Goal: Task Accomplishment & Management: Use online tool/utility

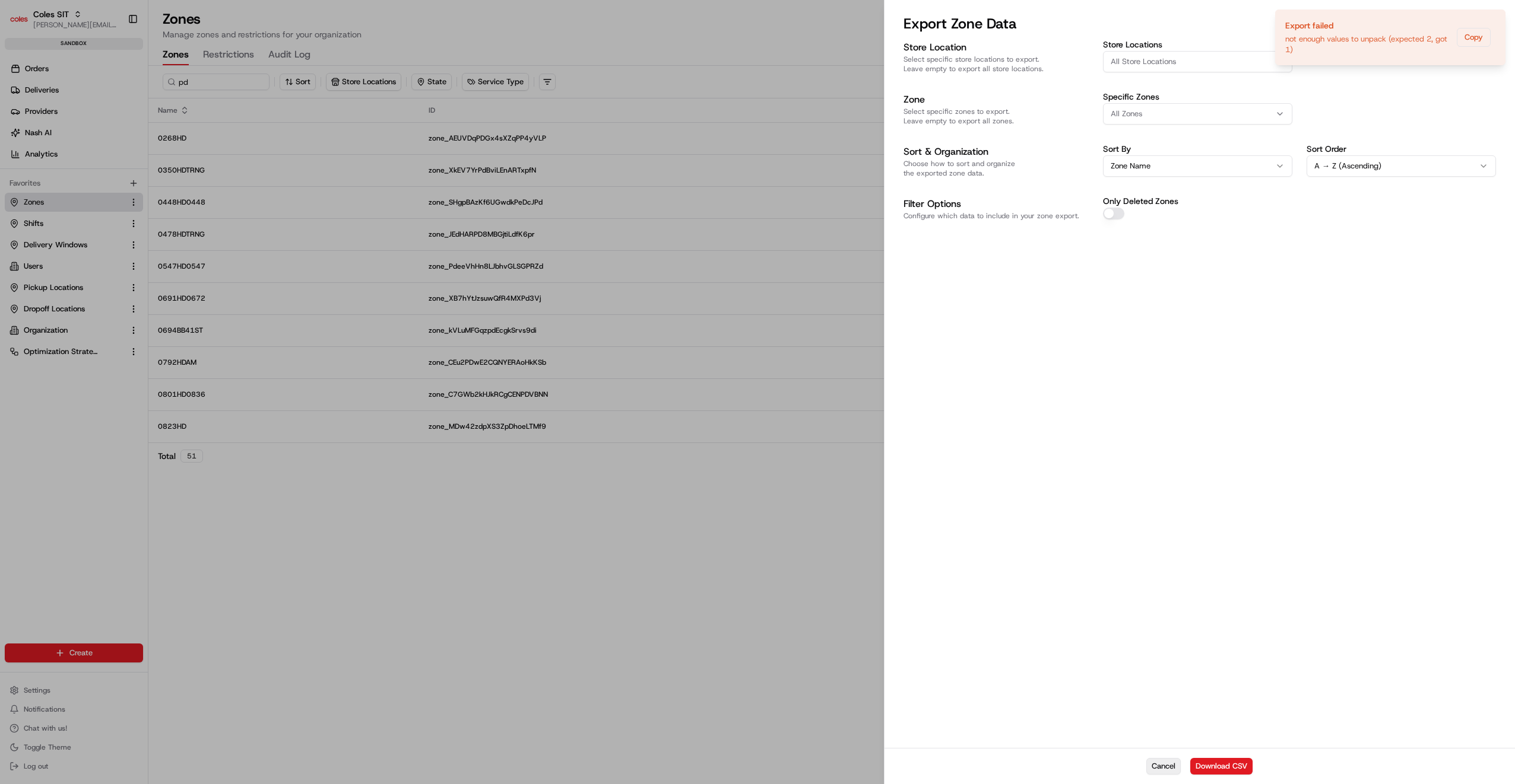
click at [1164, 765] on button "Cancel" at bounding box center [1162, 766] width 34 height 17
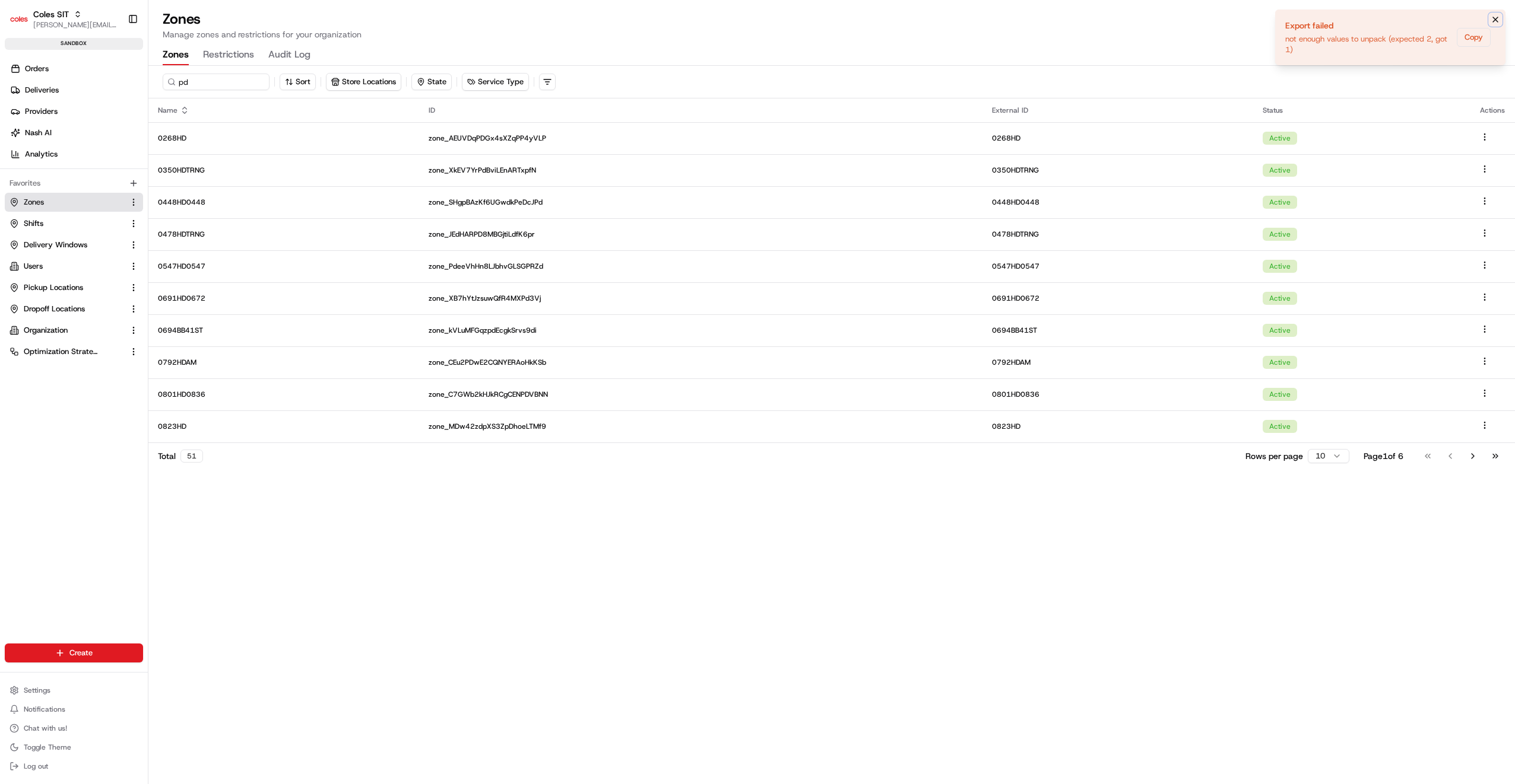
click at [1495, 20] on icon "Notifications (F8)" at bounding box center [1495, 19] width 5 height 5
click at [1469, 55] on button "Export" at bounding box center [1478, 55] width 45 height 17
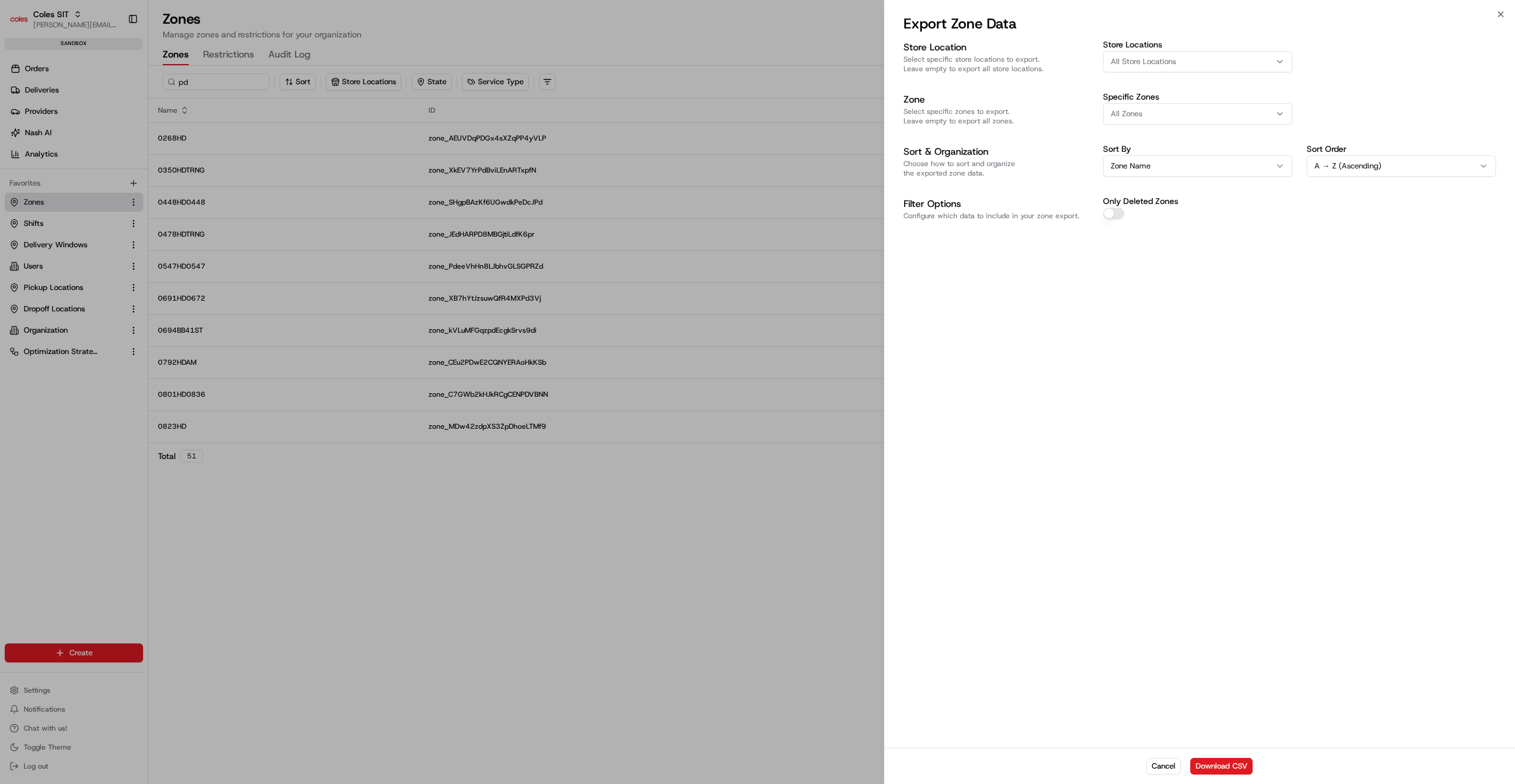
click at [1152, 61] on span "All Store Locations" at bounding box center [1143, 61] width 65 height 10
type input "471"
click at [1138, 122] on span "Northpark (471)" at bounding box center [1194, 126] width 146 height 10
click at [1218, 334] on div at bounding box center [758, 392] width 1515 height 784
click at [1223, 768] on button "Download CSV" at bounding box center [1221, 766] width 62 height 17
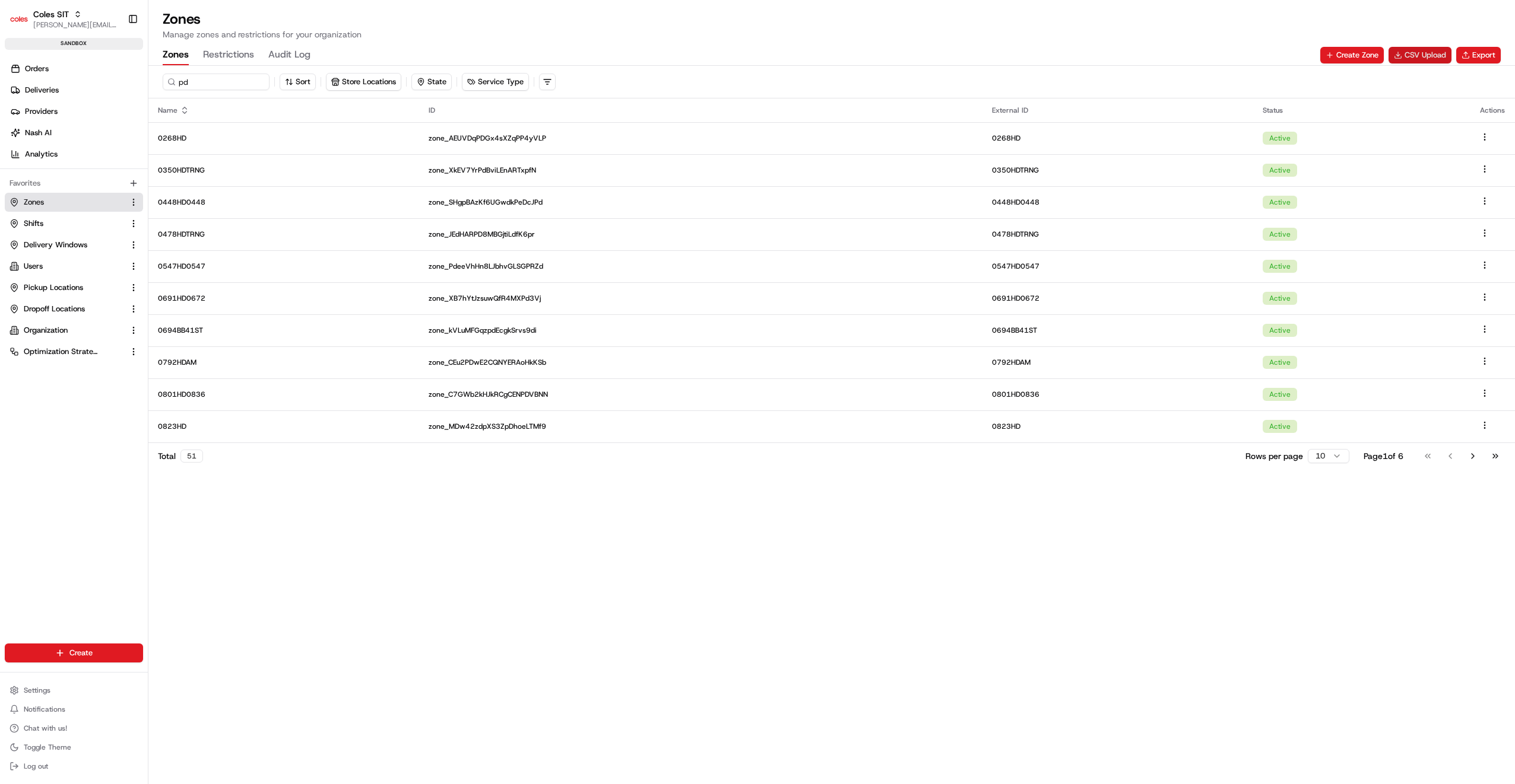
click at [1432, 53] on button "CSV Upload" at bounding box center [1420, 55] width 63 height 17
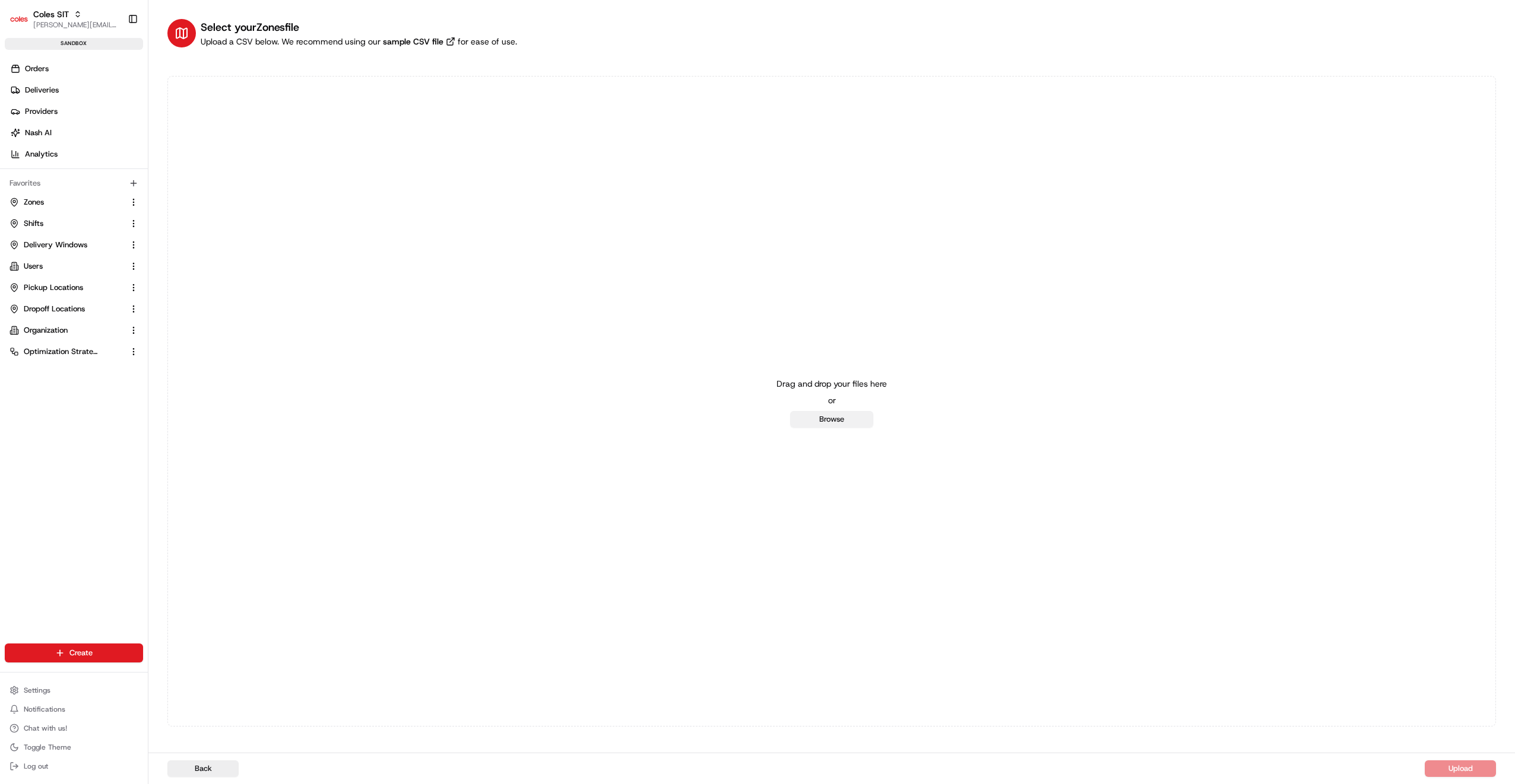
click at [825, 417] on button "Browse" at bounding box center [831, 419] width 83 height 17
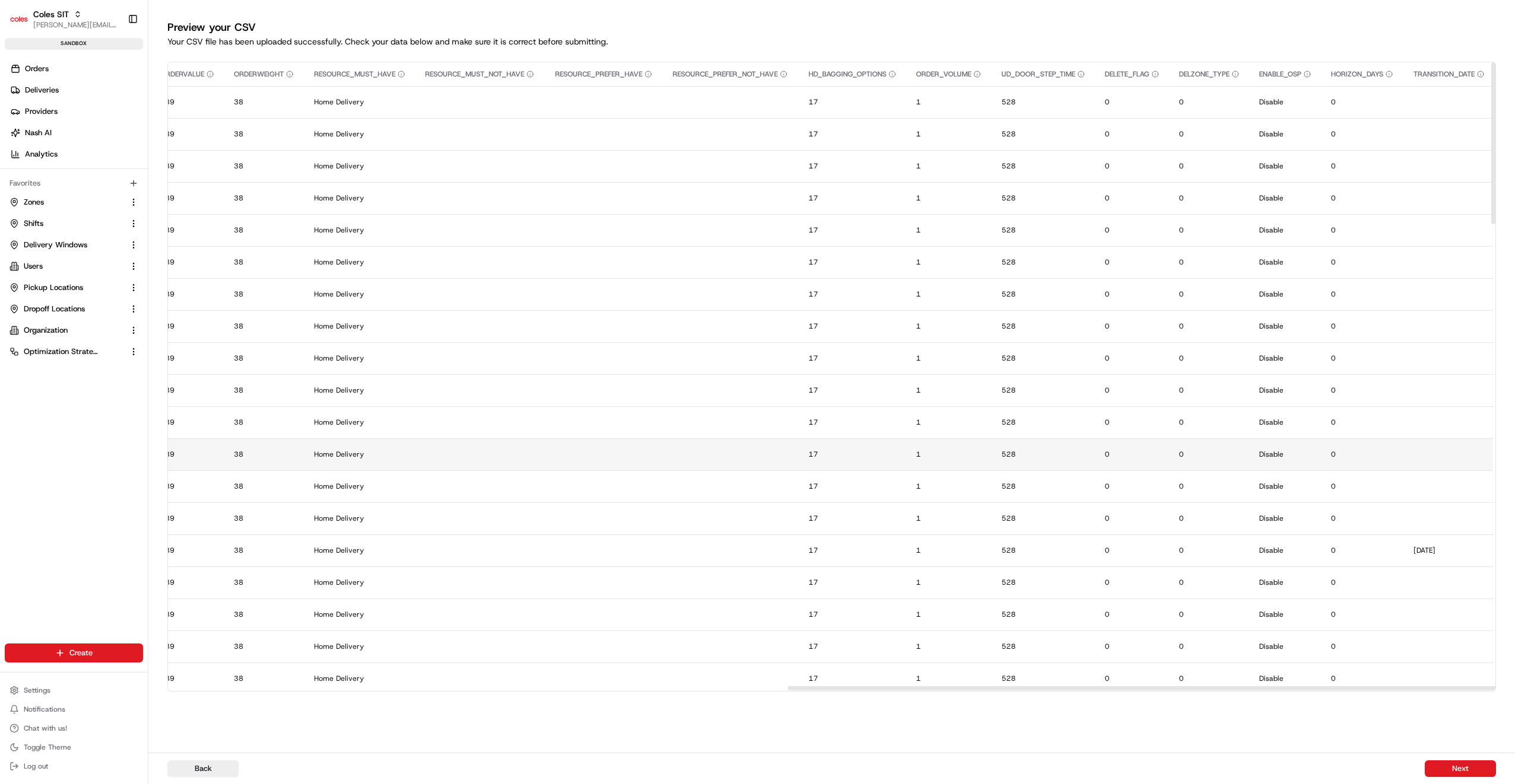
scroll to position [0, 1167]
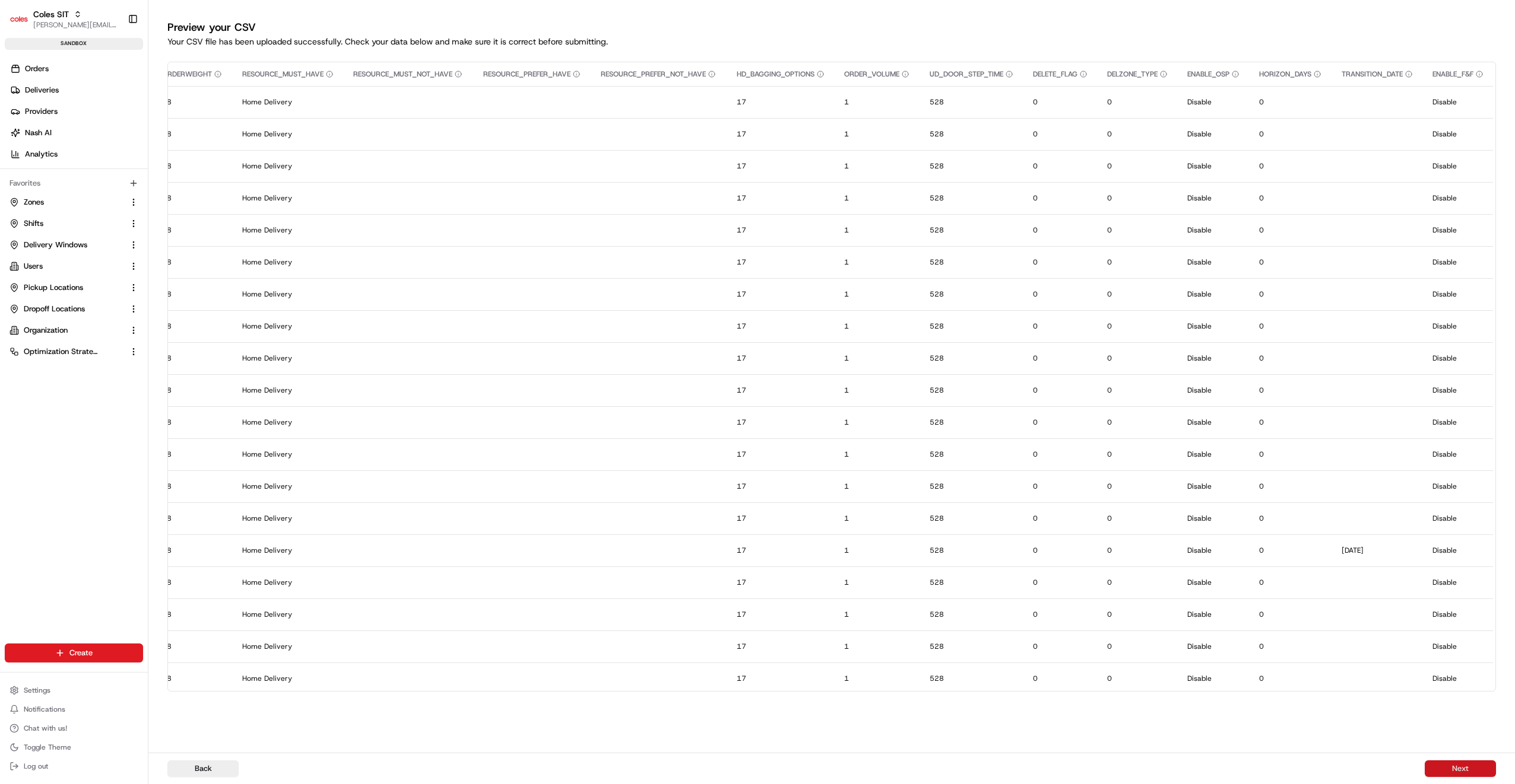
click at [1446, 764] on button "Next" at bounding box center [1460, 769] width 72 height 17
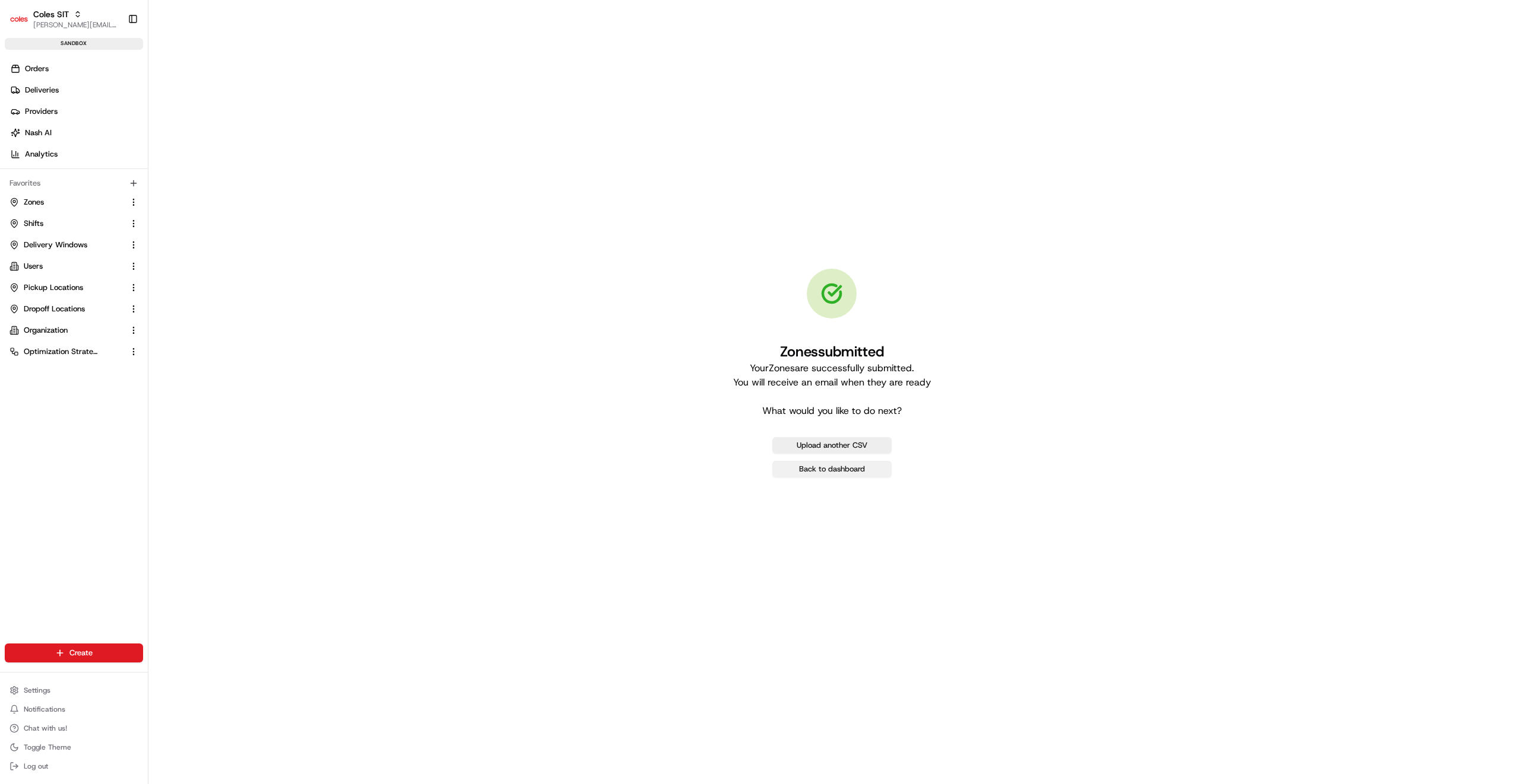
click at [839, 469] on link "Back to dashboard" at bounding box center [832, 470] width 119 height 17
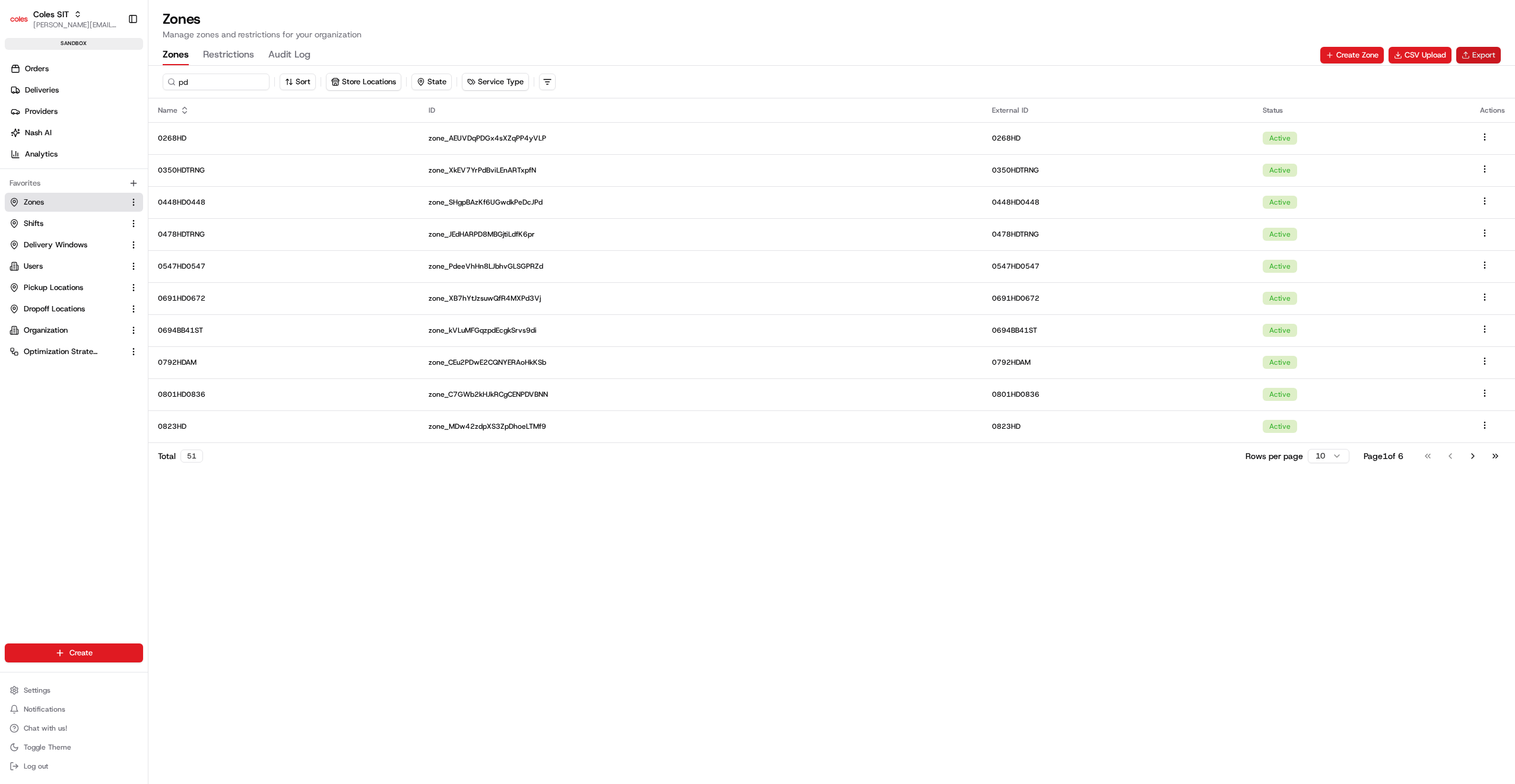
click at [1473, 56] on button "Export" at bounding box center [1478, 55] width 45 height 17
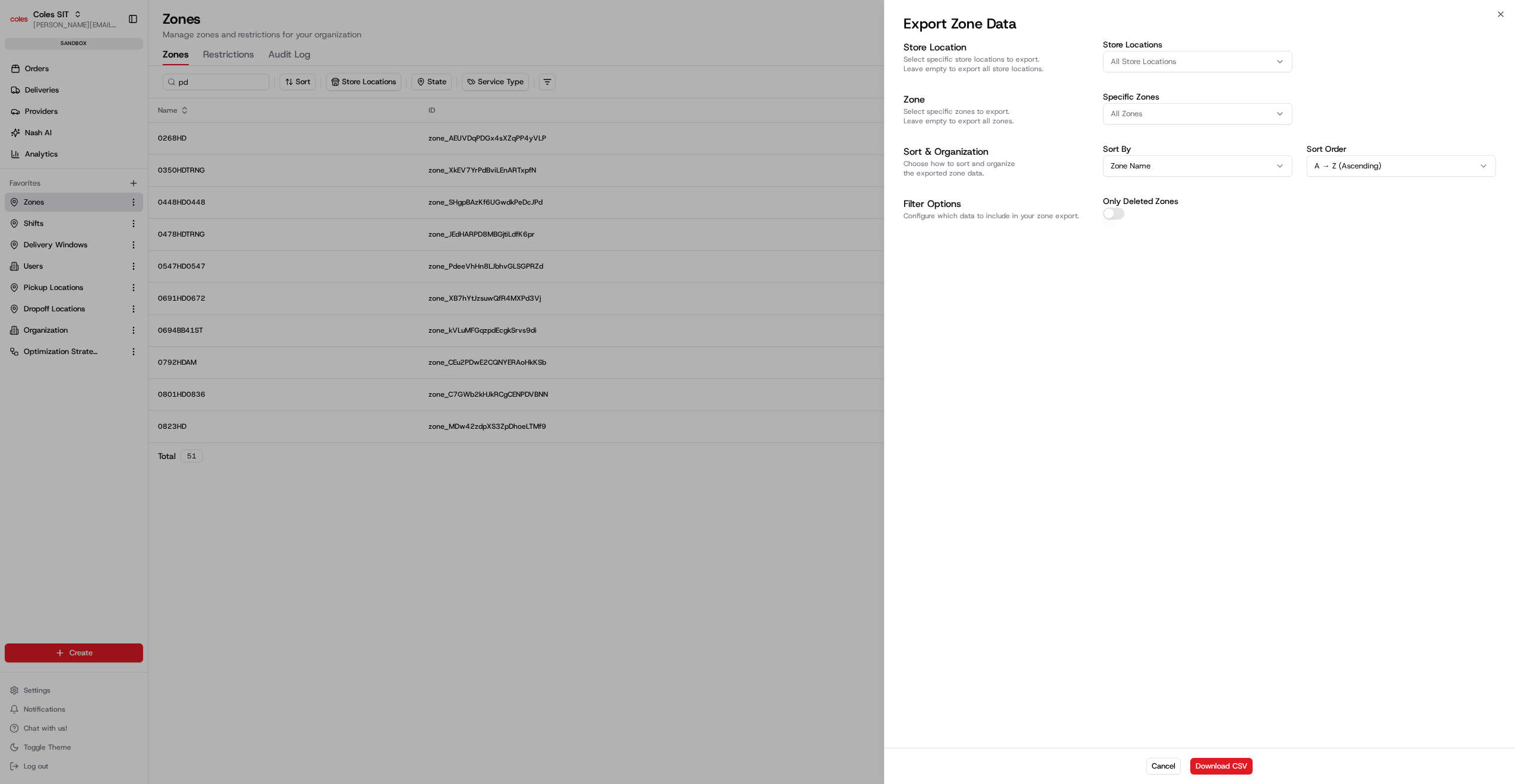
click at [1164, 65] on span "All Store Locations" at bounding box center [1143, 61] width 65 height 10
type input "471"
click at [1147, 122] on span "Northpark (471)" at bounding box center [1194, 126] width 146 height 10
click at [1224, 324] on div at bounding box center [758, 392] width 1515 height 784
click at [1212, 763] on button "Download CSV" at bounding box center [1221, 766] width 62 height 17
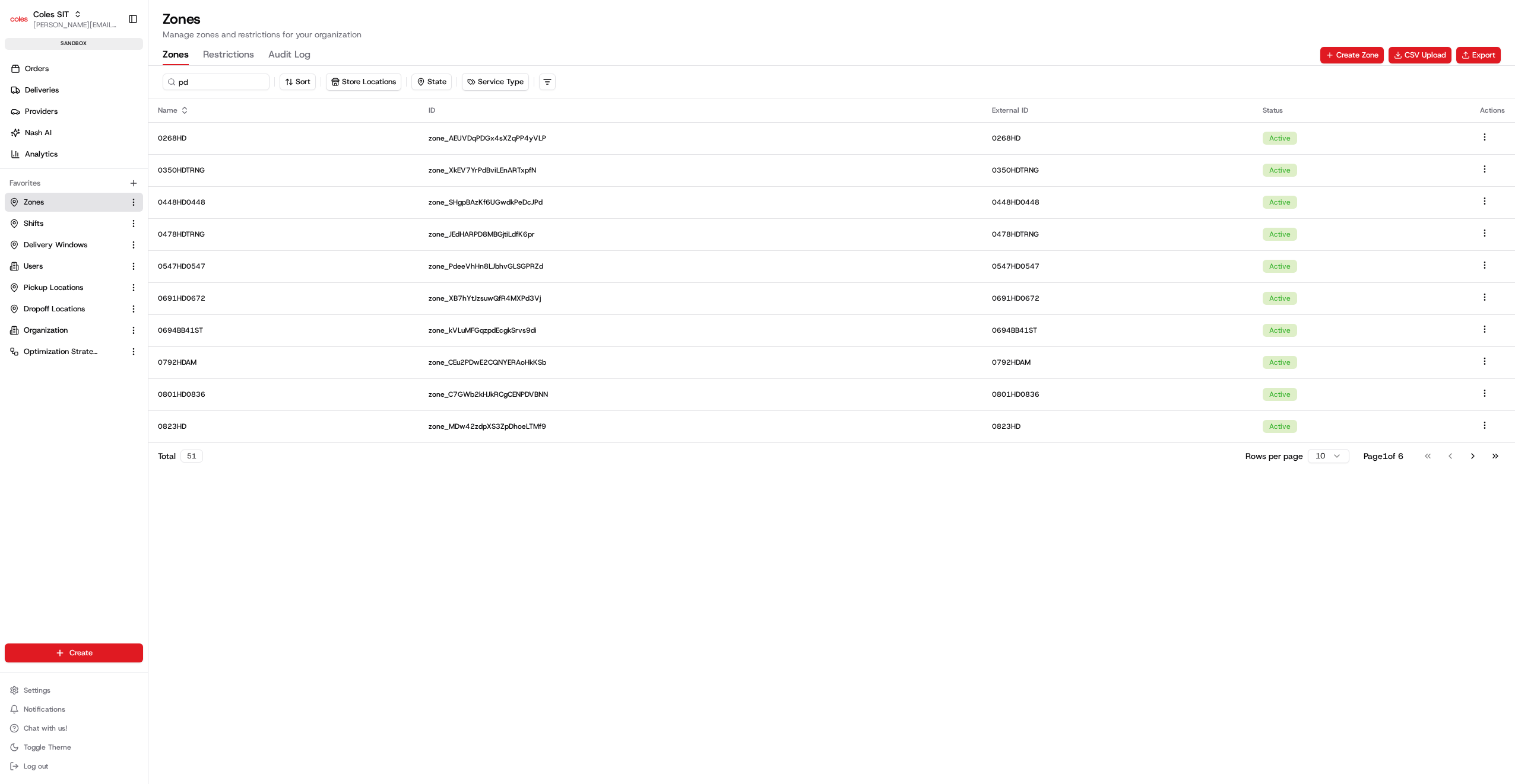
click at [594, 694] on div "pd Sort Store Locations State Service Type Name ID External ID Status Actions 0…" at bounding box center [831, 425] width 1366 height 718
